Goal: Information Seeking & Learning: Learn about a topic

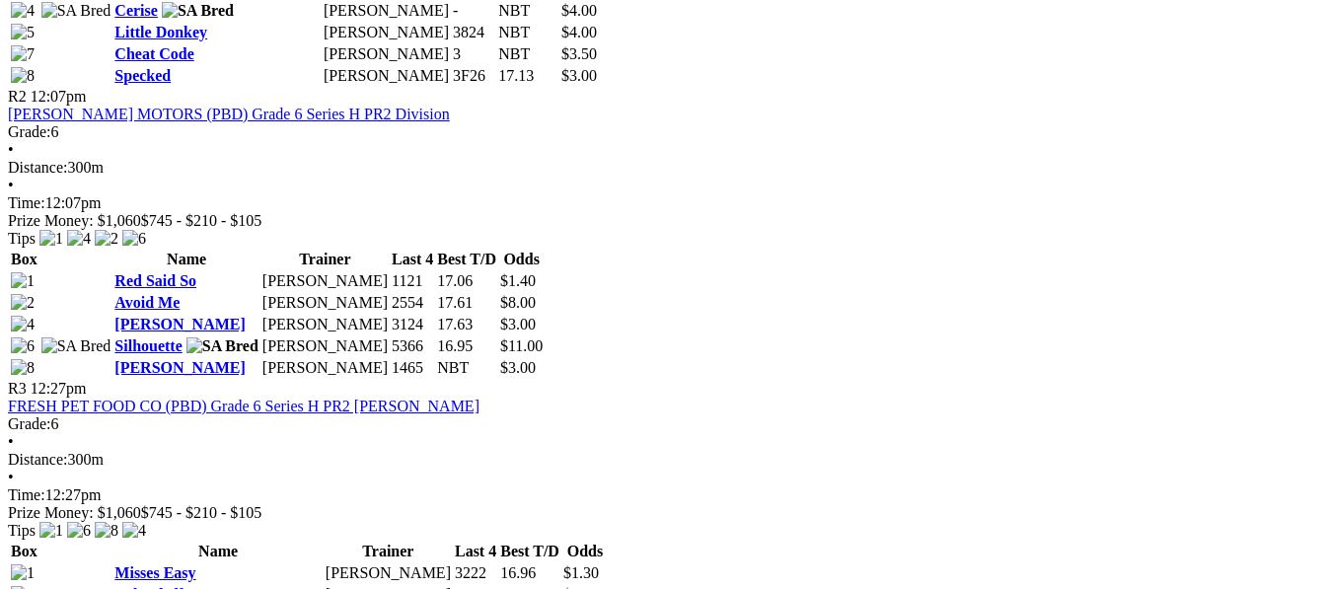
scroll to position [1209, 0]
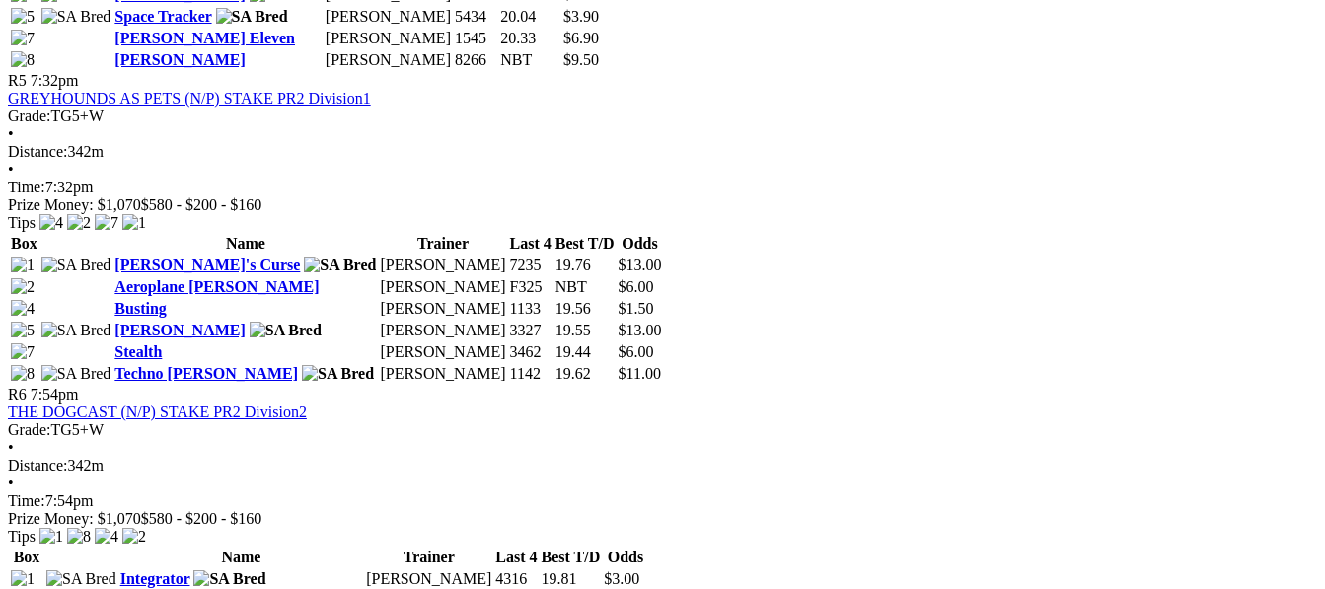
scroll to position [2272, 0]
